Goal: Information Seeking & Learning: Learn about a topic

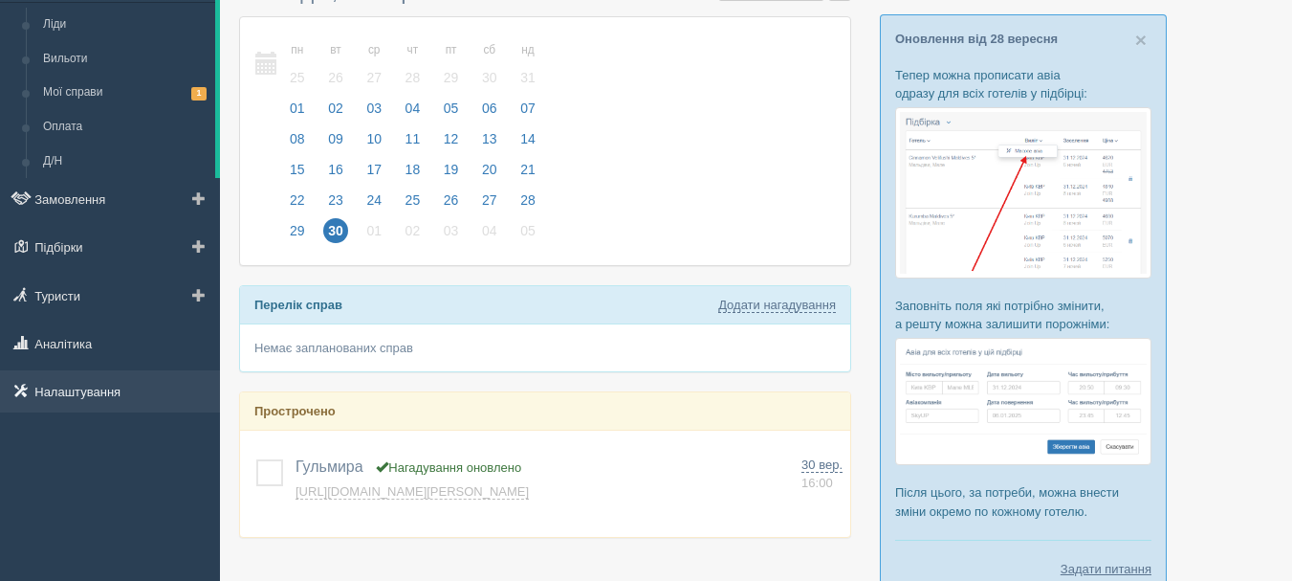
click at [138, 393] on link "Налаштування" at bounding box center [110, 391] width 220 height 42
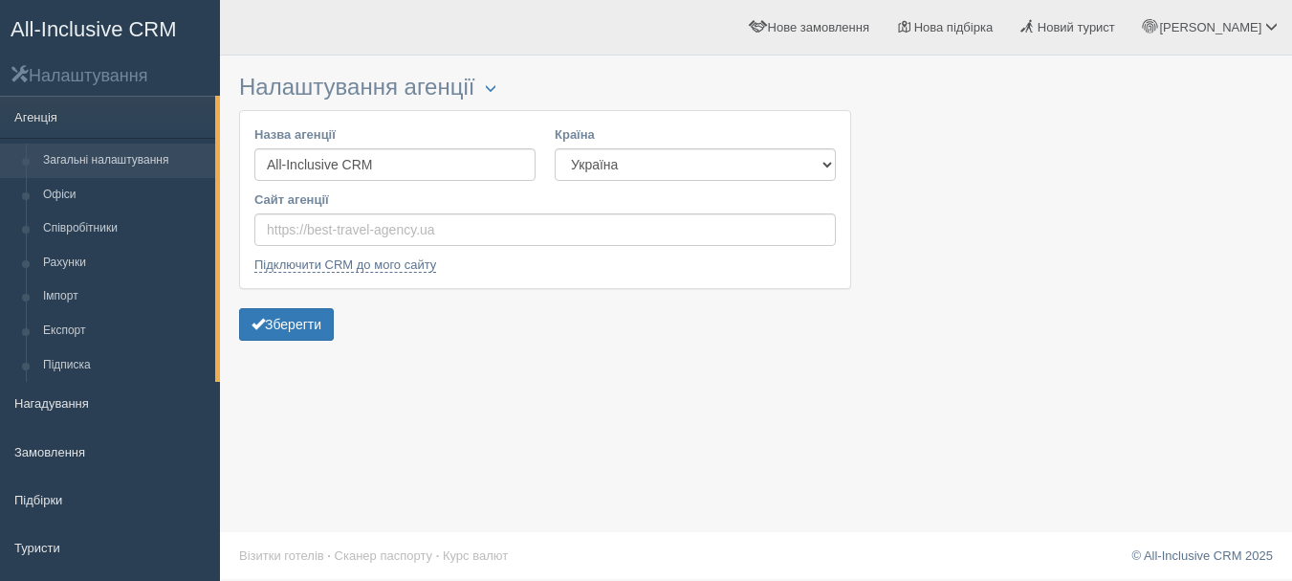
click at [157, 30] on span "All-Inclusive CRM" at bounding box center [94, 29] width 166 height 24
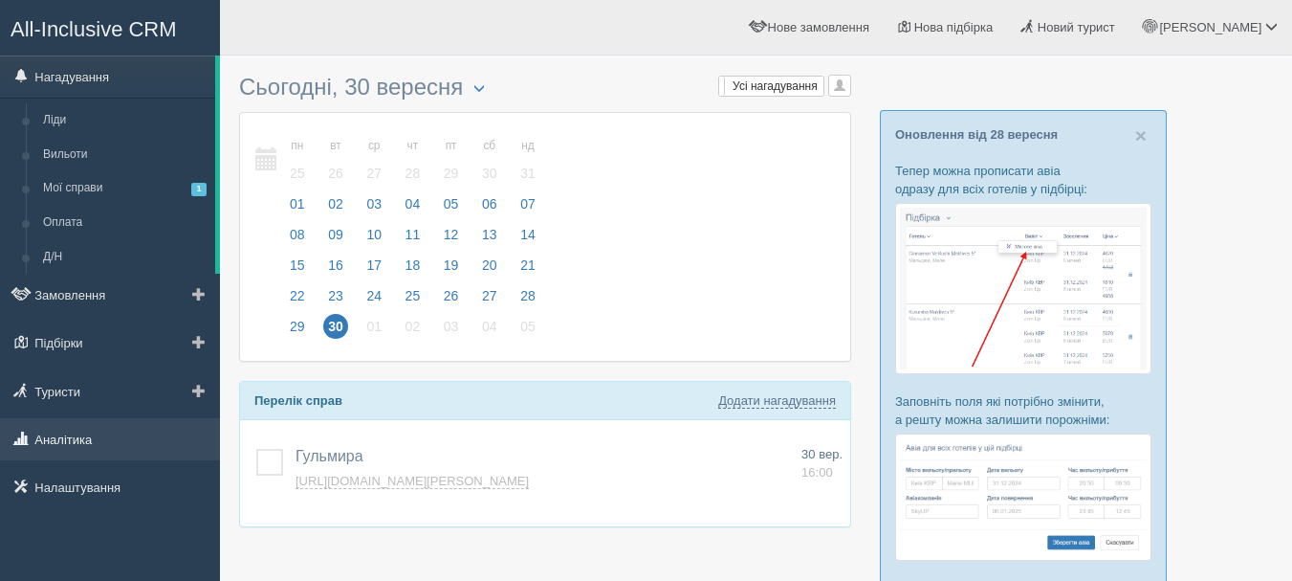
click at [101, 430] on link "Аналітика" at bounding box center [110, 439] width 220 height 42
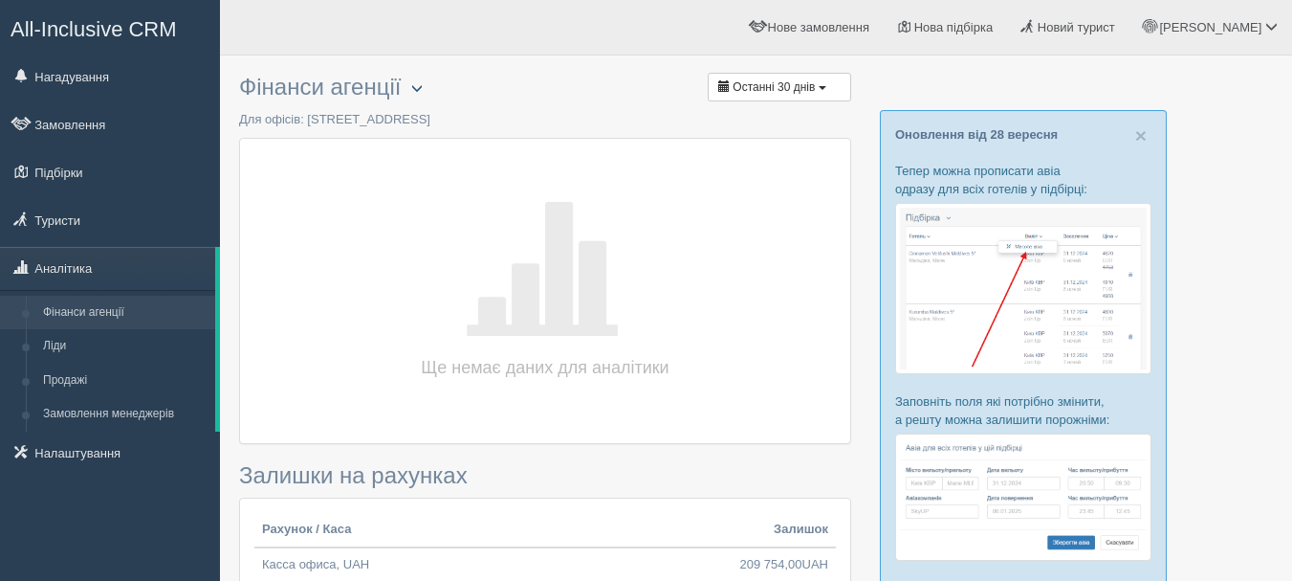
click at [417, 87] on button "button" at bounding box center [417, 88] width 33 height 23
click at [499, 123] on link "Обрати офіс" at bounding box center [477, 119] width 151 height 32
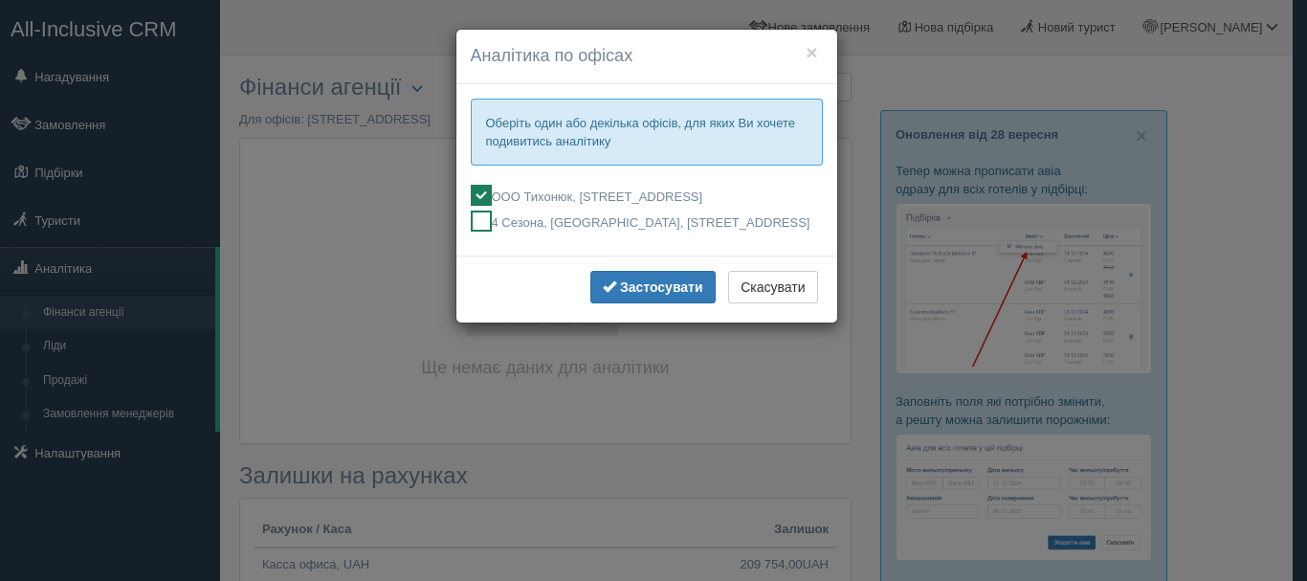
click at [606, 217] on label "4 Сезона, [GEOGRAPHIC_DATA], [STREET_ADDRESS]" at bounding box center [647, 220] width 352 height 21
checkbox input "true"
click at [627, 202] on label "ООО Тихонюк, [STREET_ADDRESS]" at bounding box center [647, 195] width 352 height 21
checkbox input "false"
click at [668, 295] on b "Застосувати" at bounding box center [661, 286] width 83 height 15
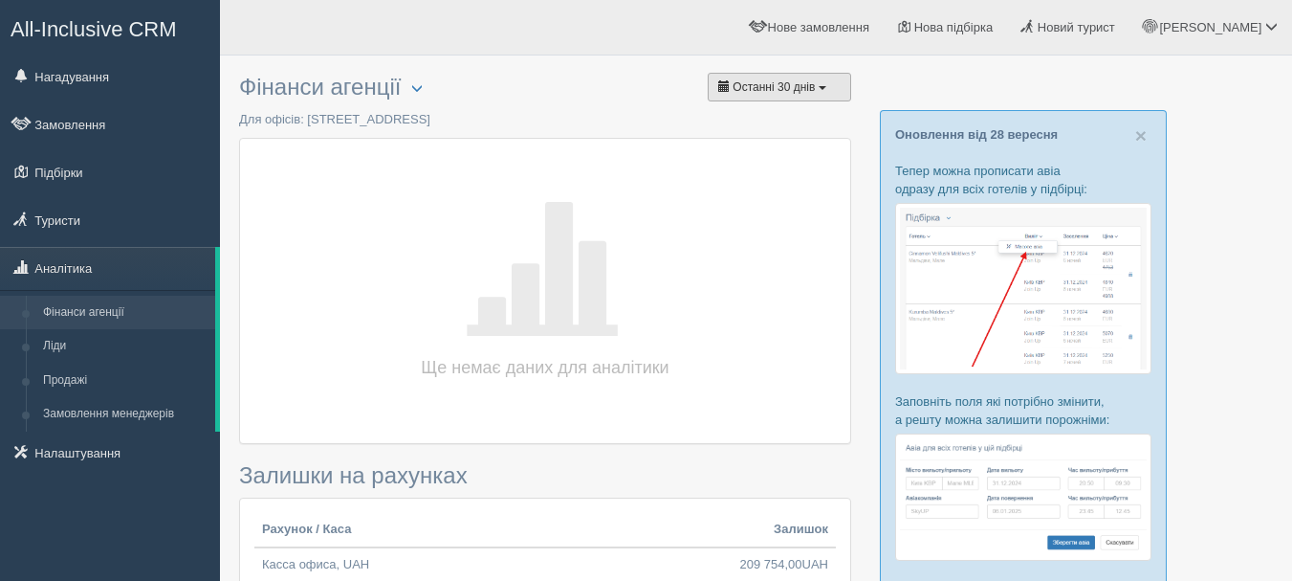
click at [802, 82] on span "Останні 30 днів" at bounding box center [774, 86] width 82 height 13
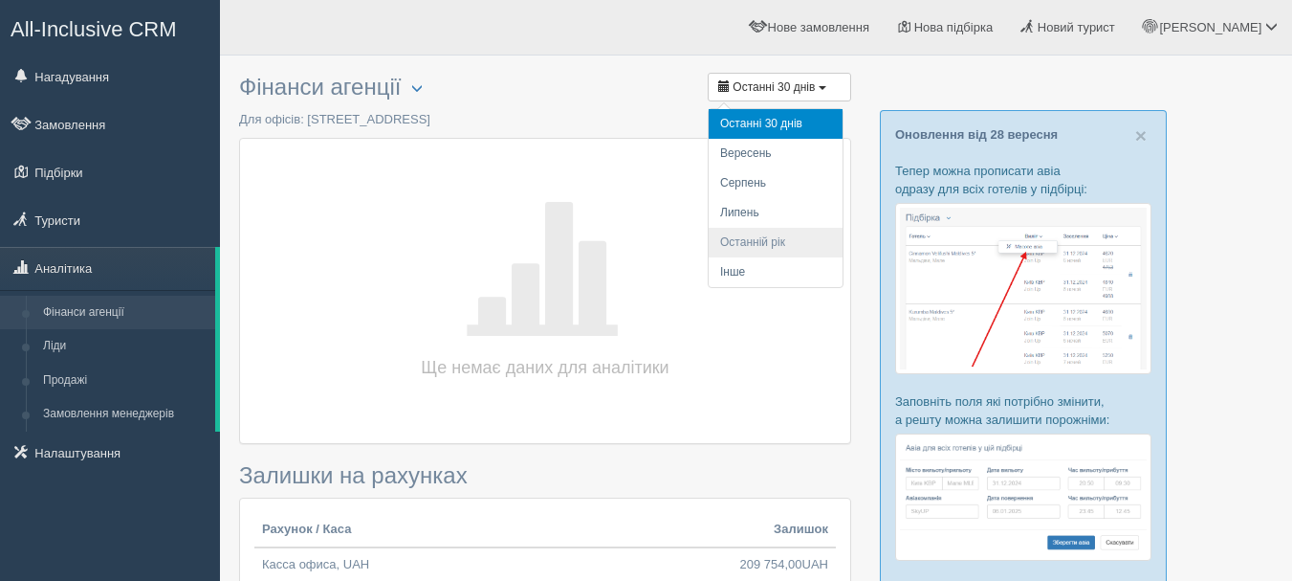
click at [754, 236] on li "Останній рік" at bounding box center [776, 243] width 134 height 30
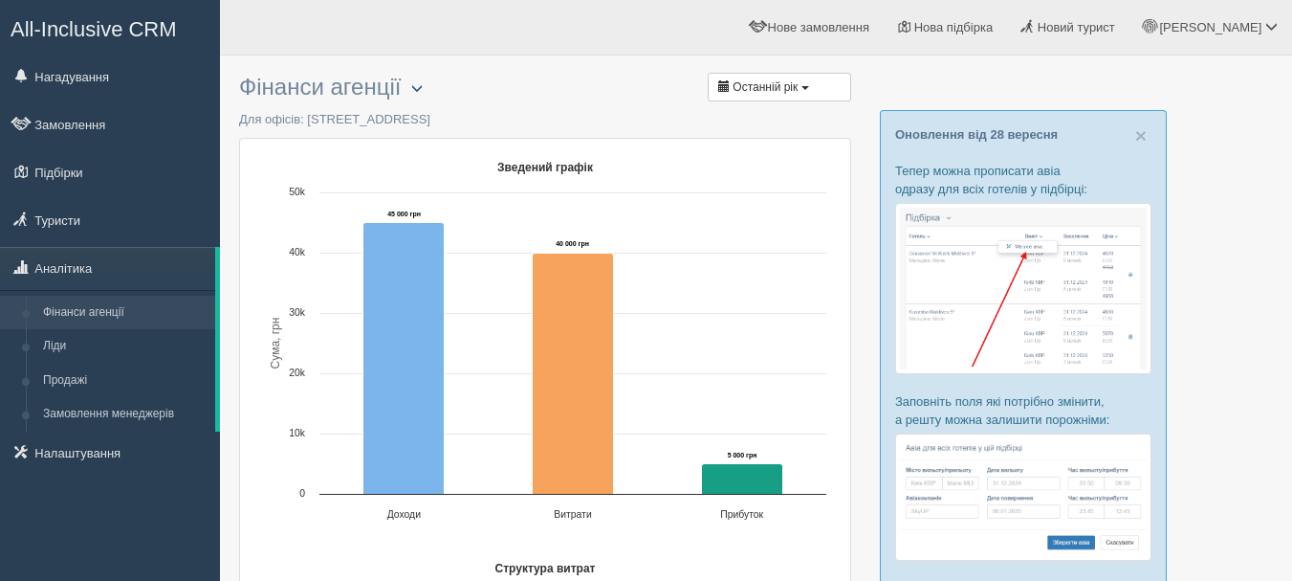
click at [422, 94] on span "button" at bounding box center [416, 87] width 11 height 11
click at [392, 54] on div "[PERSON_NAME] Мій профіль Моя аналітика Для туристів Допомога" at bounding box center [756, 27] width 1072 height 55
click at [92, 312] on link "Фінанси агенції" at bounding box center [124, 313] width 181 height 34
click at [422, 88] on span "button" at bounding box center [416, 87] width 11 height 11
click at [483, 112] on link "Обрати офіс" at bounding box center [477, 119] width 151 height 32
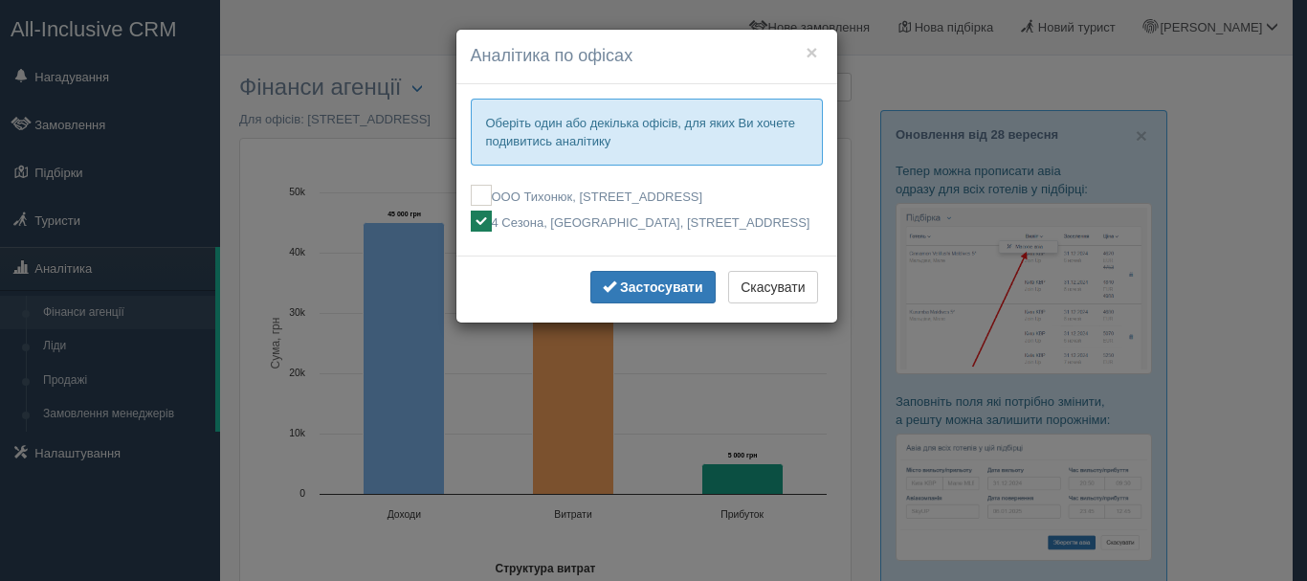
click at [523, 185] on label "ООО Тихонюк, [STREET_ADDRESS]" at bounding box center [647, 195] width 352 height 21
checkbox input "true"
click at [594, 215] on label "4 Сезона, [GEOGRAPHIC_DATA], [STREET_ADDRESS]" at bounding box center [647, 220] width 352 height 21
checkbox input "false"
click at [627, 284] on div "Застосувати Скасувати" at bounding box center [646, 288] width 381 height 67
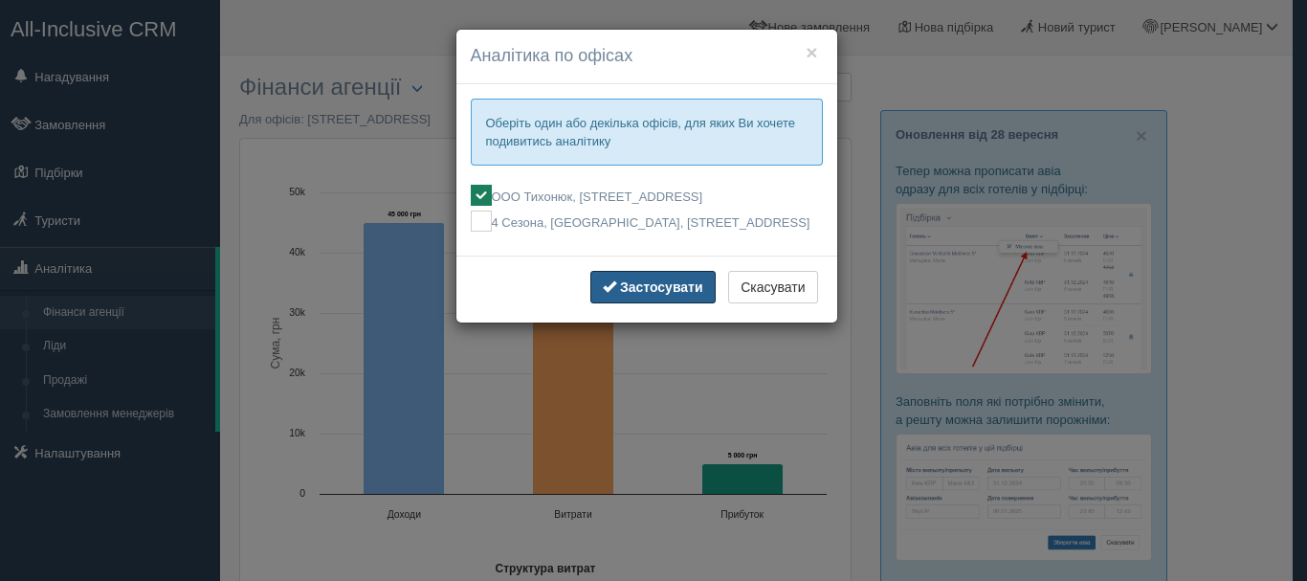
click at [629, 293] on button "Застосувати" at bounding box center [652, 287] width 125 height 33
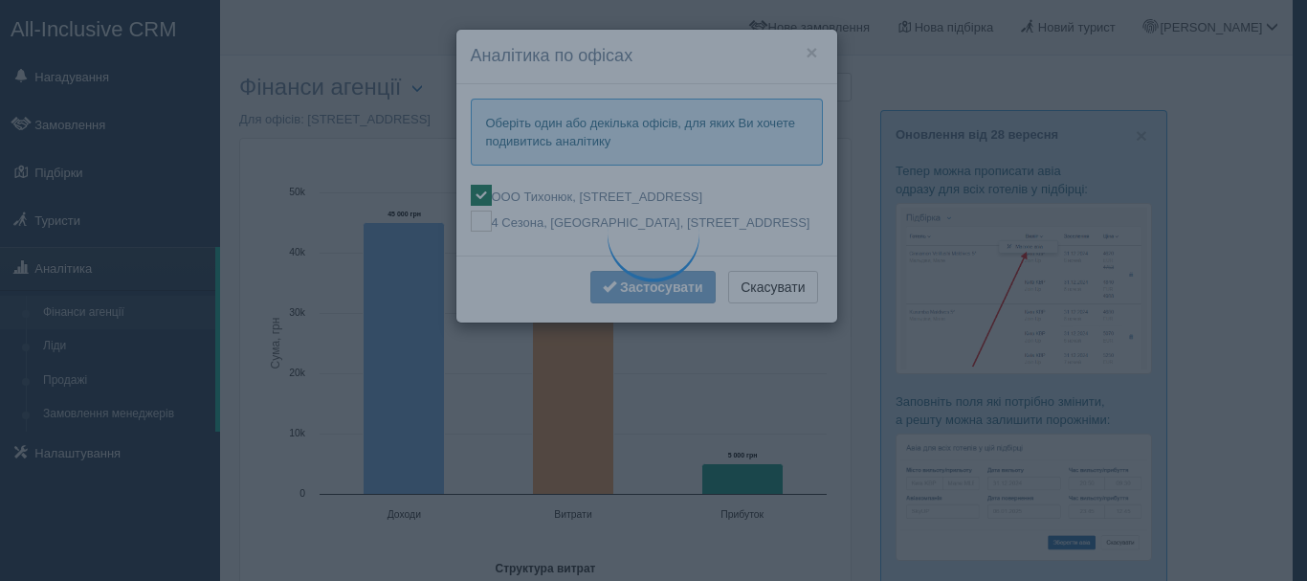
click at [307, 168] on div "× Аналітика по офісах Оберіть один або декілька офісів, для яких Ви хочете поди…" at bounding box center [653, 290] width 1307 height 581
